Goal: Information Seeking & Learning: Learn about a topic

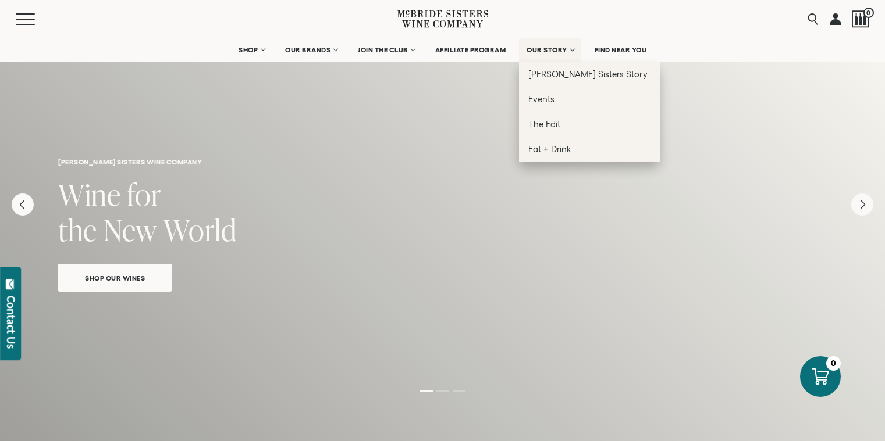
click at [539, 49] on span "OUR STORY" at bounding box center [546, 50] width 41 height 8
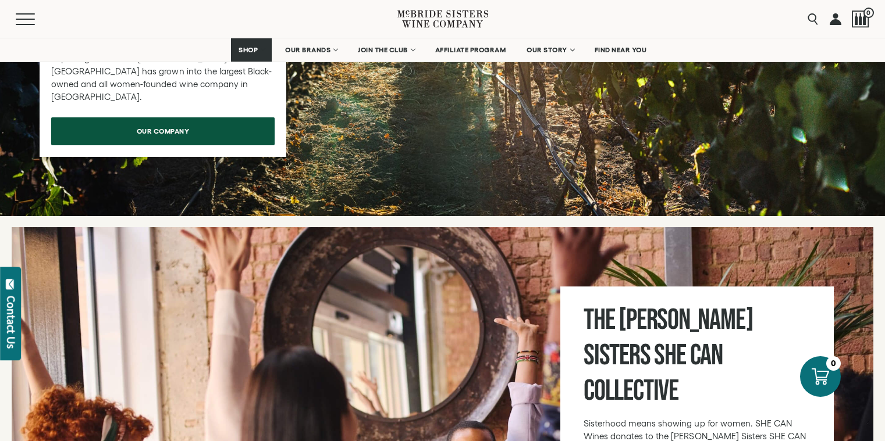
scroll to position [3705, 0]
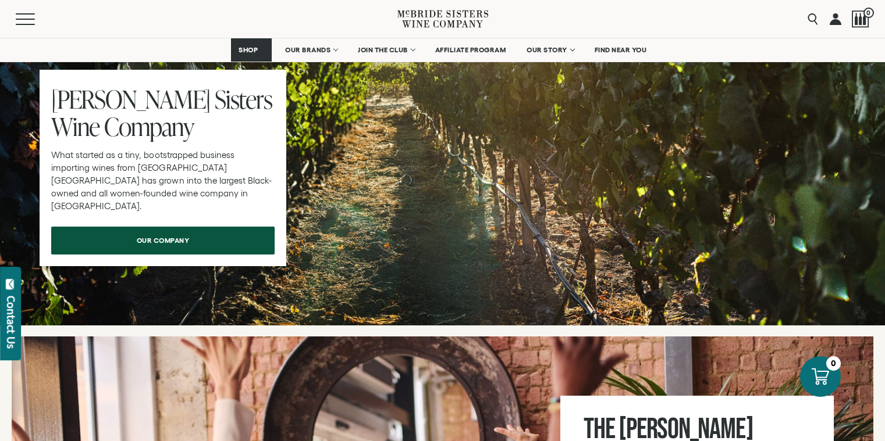
click at [258, 227] on link "our company" at bounding box center [162, 241] width 223 height 28
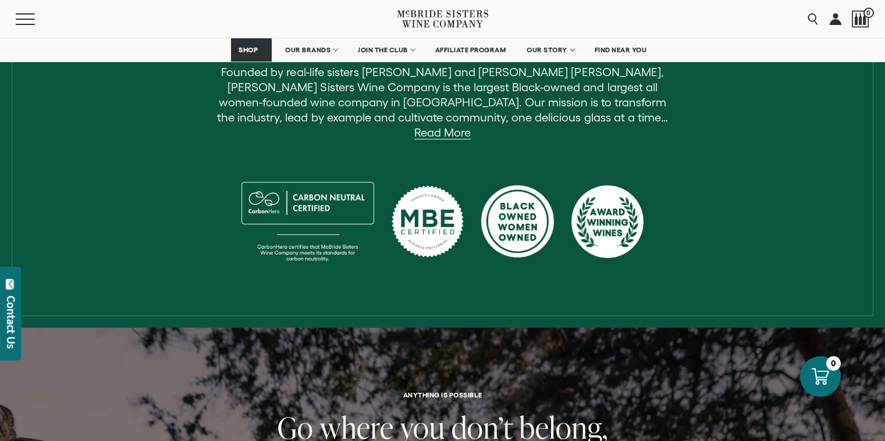
scroll to position [67, 0]
